Goal: Find specific page/section: Find specific page/section

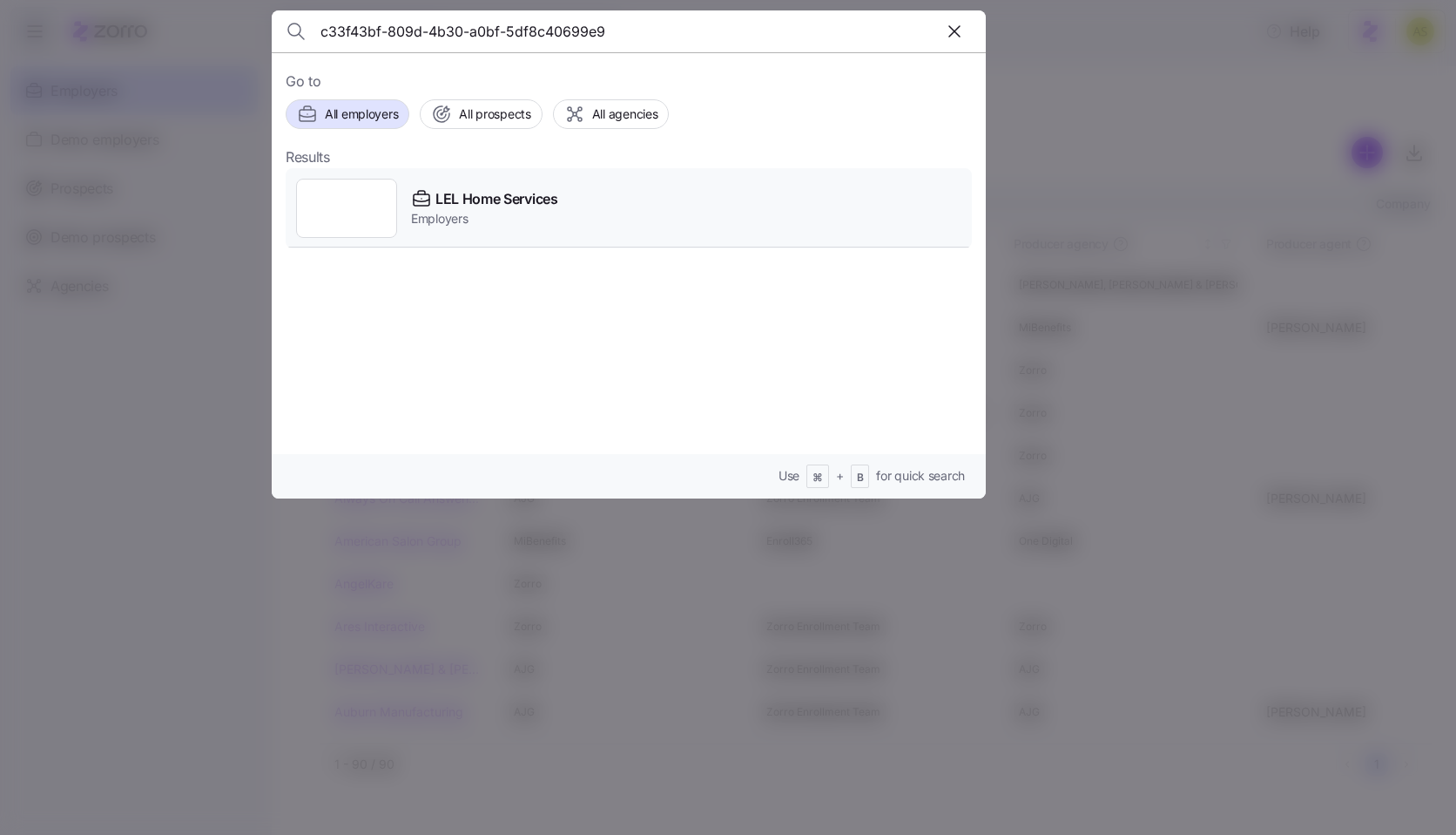
type input "c33f43bf-809d-4b30-a0bf-5df8c40699e9"
click at [524, 195] on span "LEL Home Services" at bounding box center [496, 199] width 122 height 22
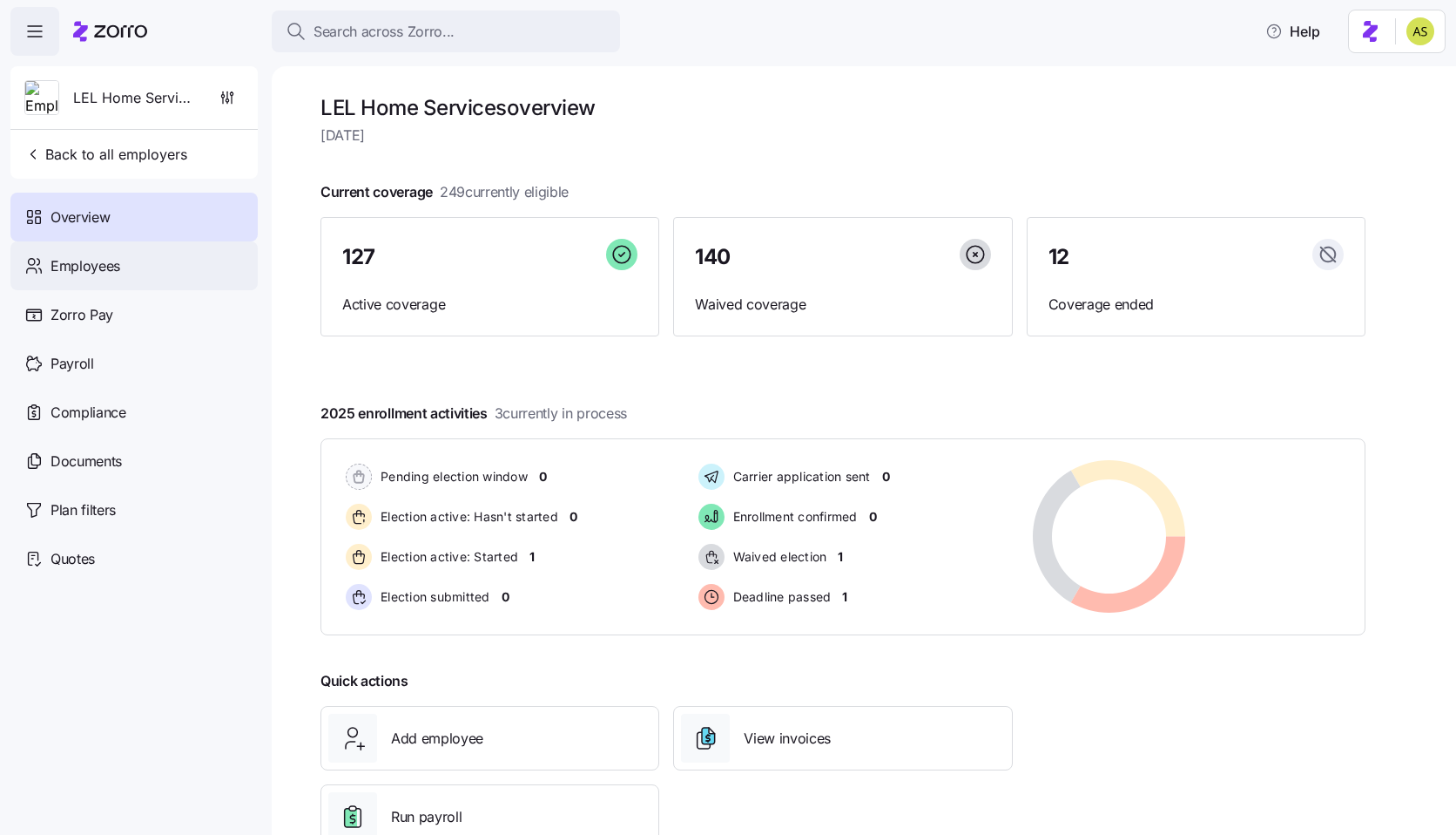
click at [140, 245] on div "Employees" at bounding box center [134, 266] width 248 height 49
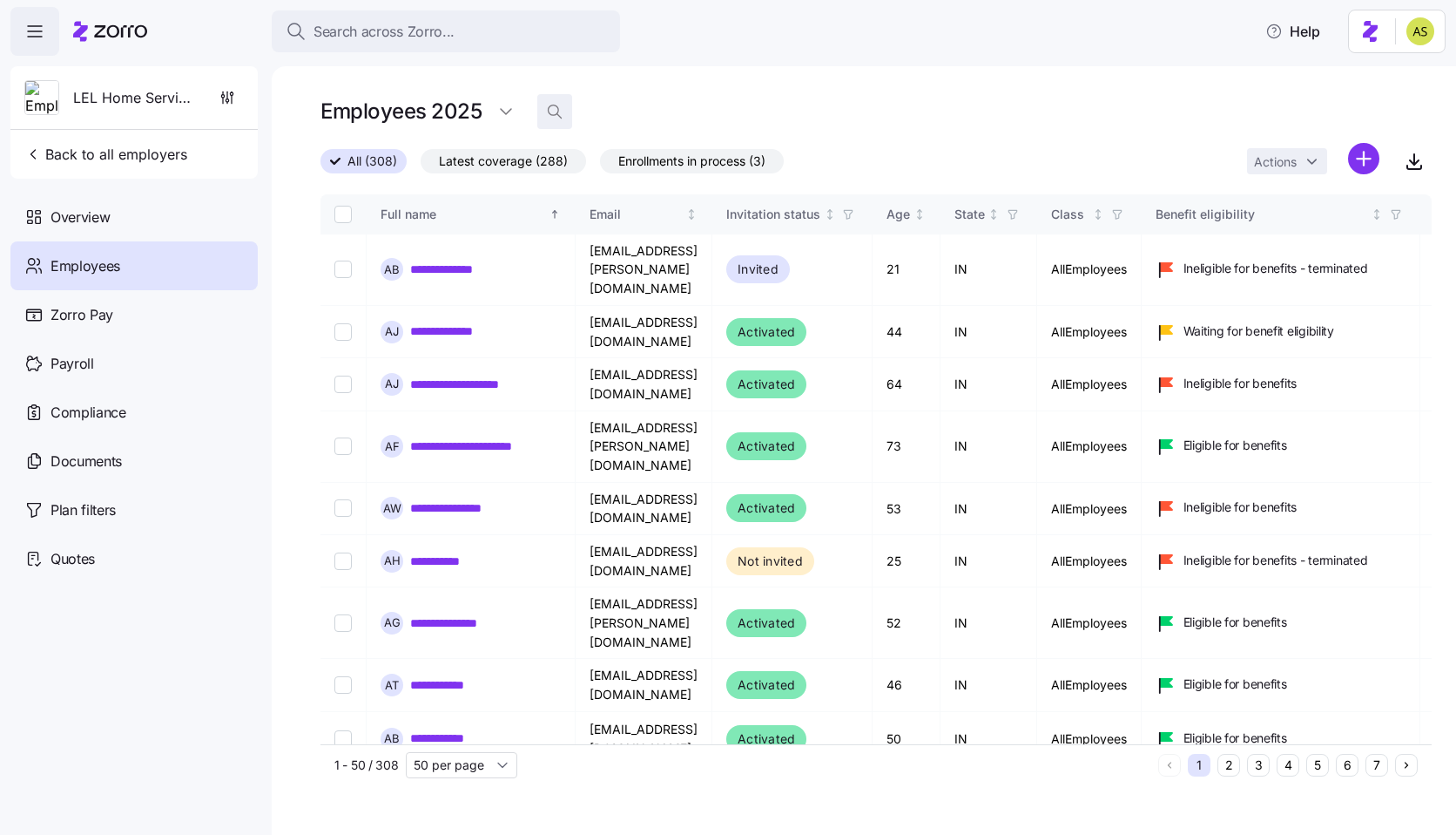
click at [562, 112] on icon "button" at bounding box center [554, 111] width 17 height 17
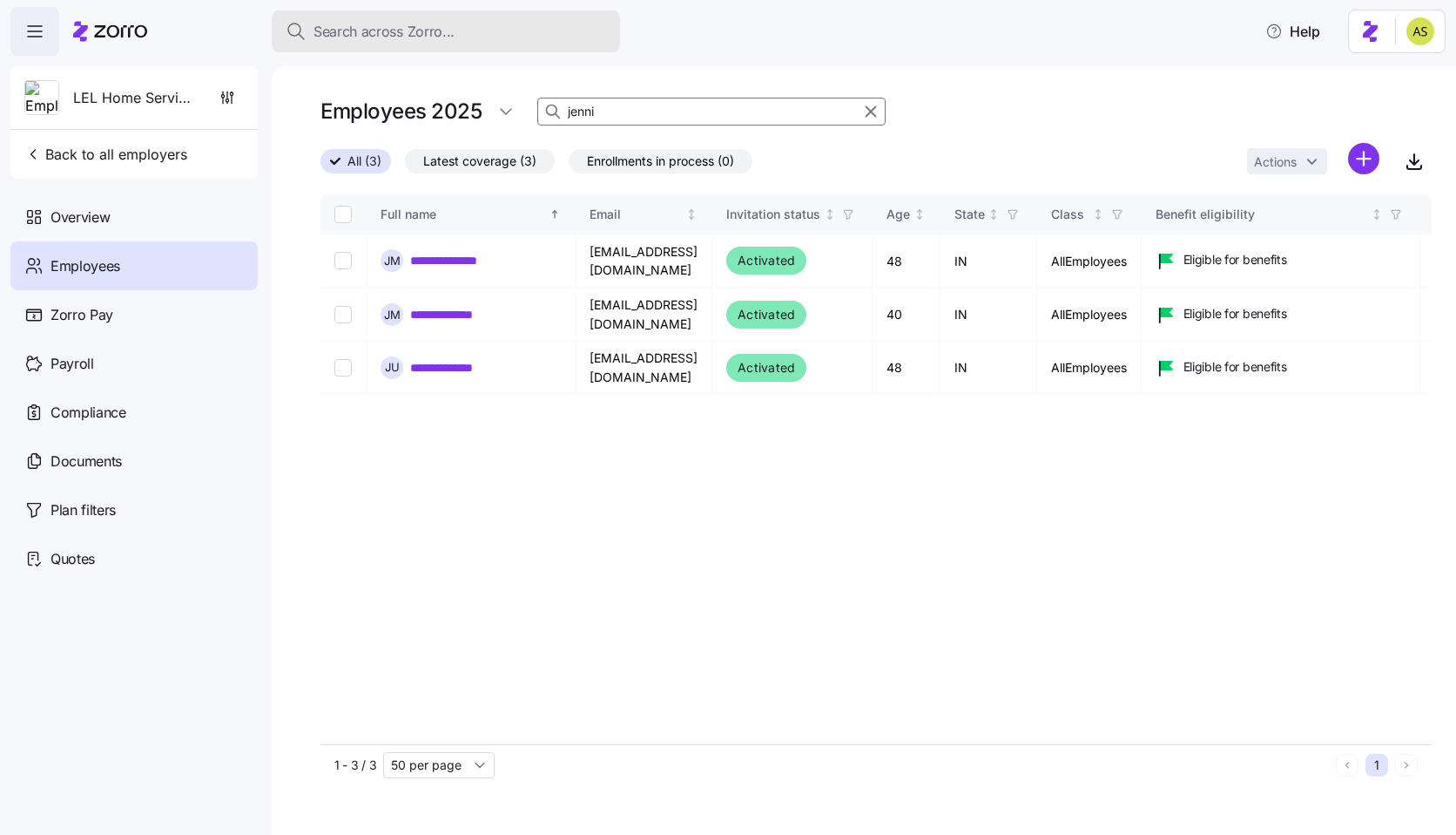
type input "jenni"
click at [511, 22] on div "Search across Zorro..." at bounding box center [445, 32] width 320 height 22
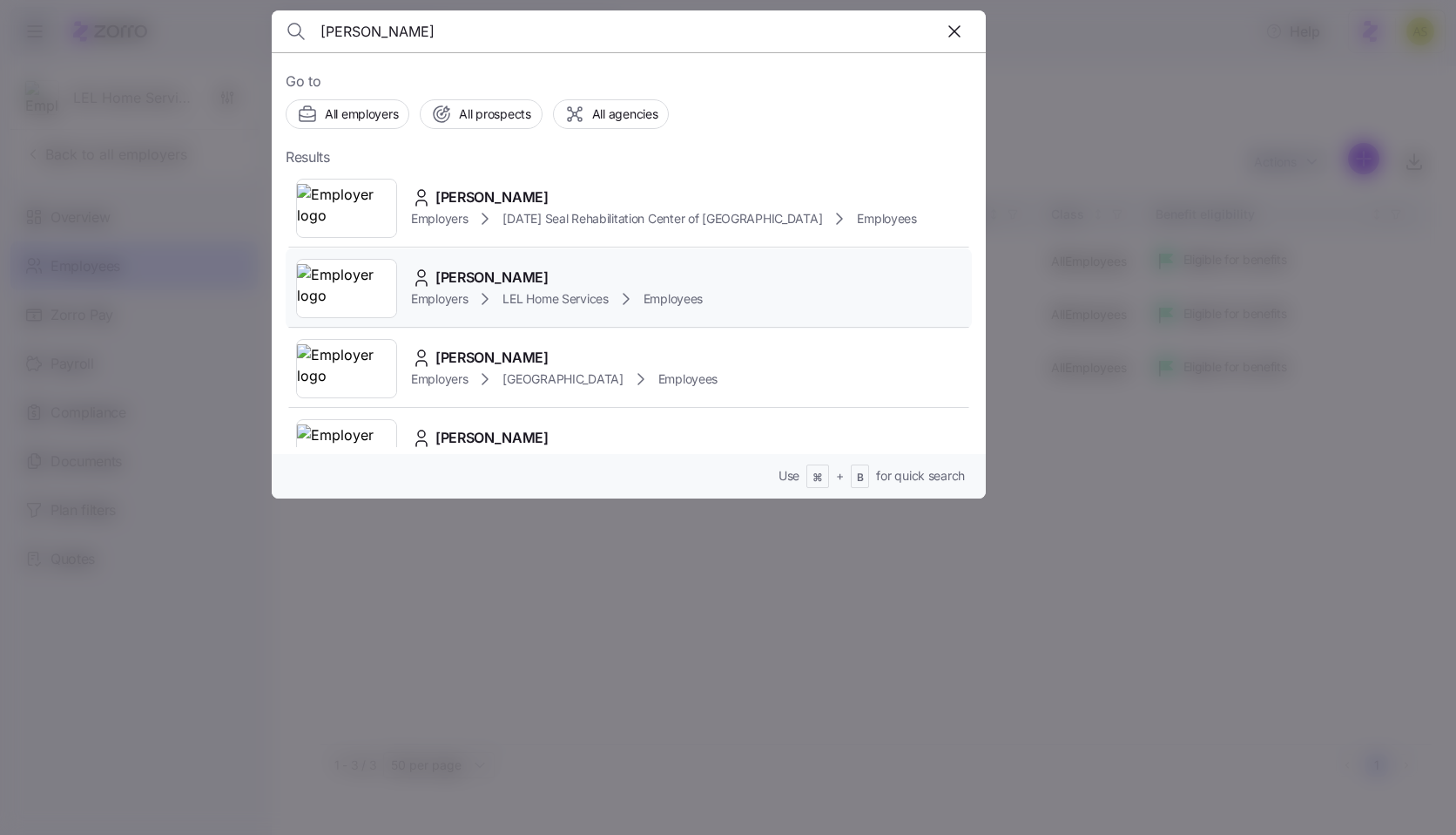
type input "[PERSON_NAME]"
click at [736, 280] on div "[PERSON_NAME] Employers LEL Home Services Employees" at bounding box center [629, 289] width 686 height 80
